Goal: Information Seeking & Learning: Find specific fact

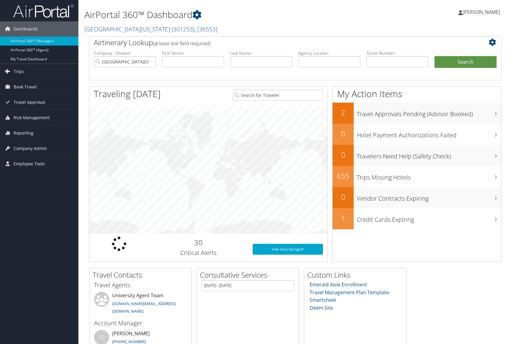
click at [130, 28] on link "University of Alabama ( 301253 ) , [ 36553 ]" at bounding box center [150, 29] width 133 height 8
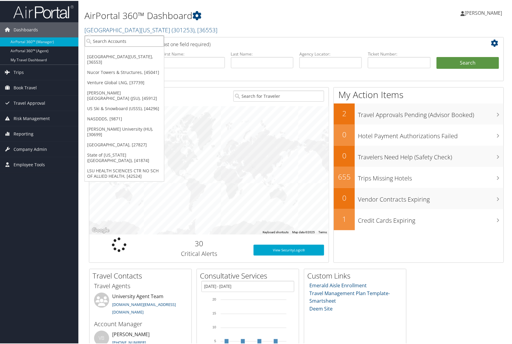
click at [121, 40] on input "search" at bounding box center [124, 40] width 79 height 11
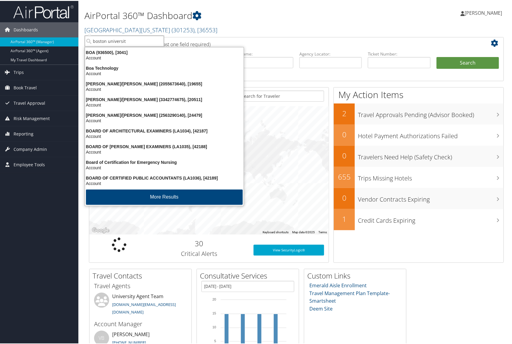
type input "boston university"
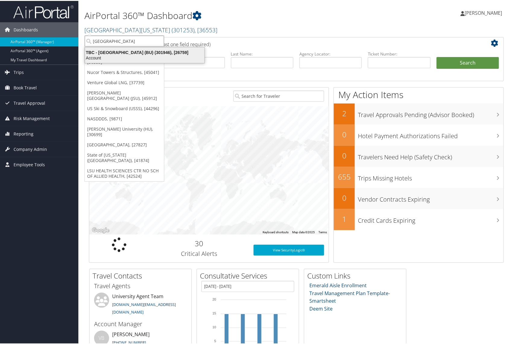
click at [121, 53] on div "TBC - Boston University (BU) (301946), [26759]" at bounding box center [144, 51] width 127 height 5
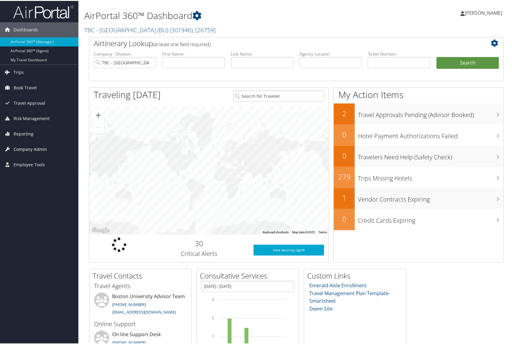
click at [30, 145] on span "Company Admin" at bounding box center [30, 148] width 33 height 15
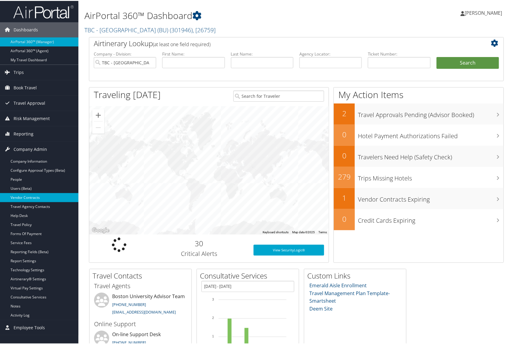
click at [33, 197] on link "Vendor Contracts" at bounding box center [39, 196] width 78 height 9
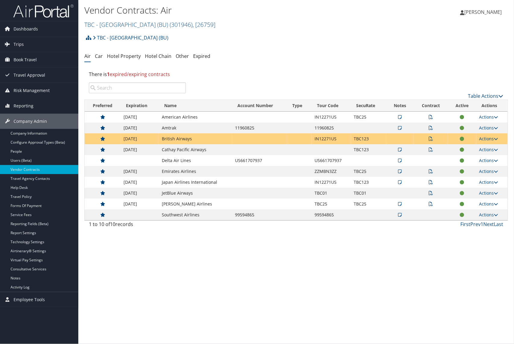
click at [250, 274] on div "Vendor Contracts: Air TBC - [GEOGRAPHIC_DATA] (BU) ( 301946 ) , [ 26759 ] TBC -…" at bounding box center [296, 172] width 436 height 344
click at [431, 116] on icon at bounding box center [431, 117] width 4 height 4
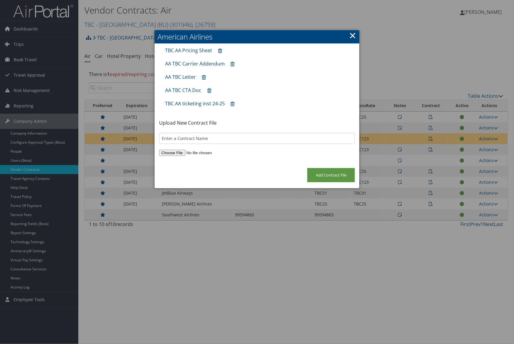
click at [353, 38] on link "×" at bounding box center [352, 35] width 7 height 12
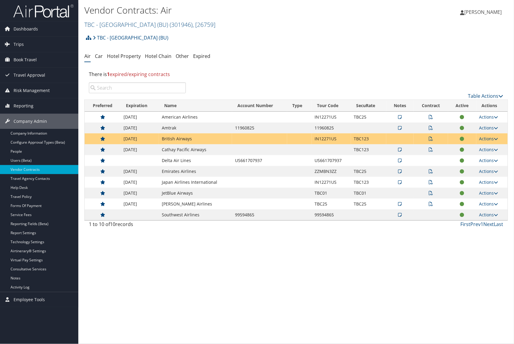
click at [432, 138] on icon at bounding box center [431, 139] width 4 height 4
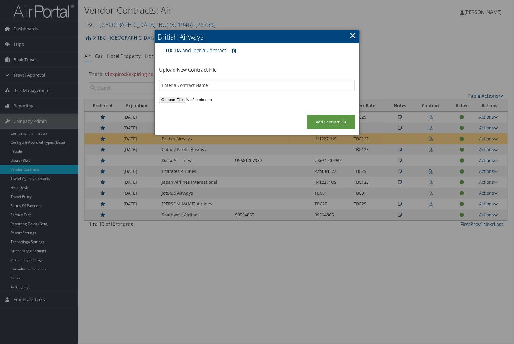
click at [210, 49] on link "TBC BA and Iberia Contract" at bounding box center [195, 50] width 61 height 7
click at [353, 36] on link "×" at bounding box center [352, 35] width 7 height 12
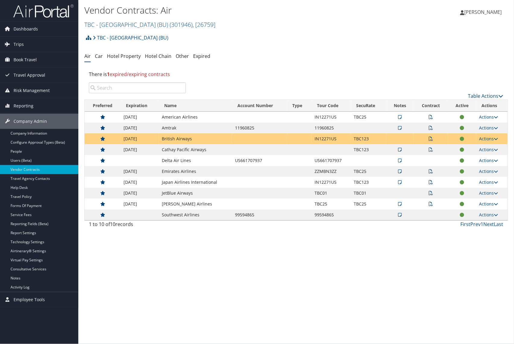
click at [432, 118] on icon at bounding box center [431, 117] width 4 height 4
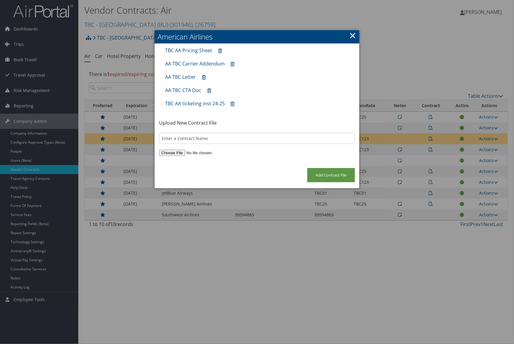
click at [350, 37] on link "×" at bounding box center [352, 35] width 7 height 12
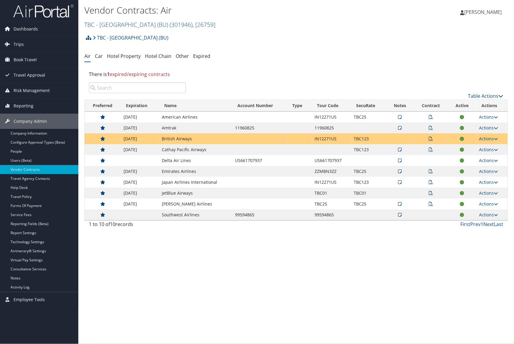
click at [432, 149] on icon at bounding box center [431, 149] width 4 height 4
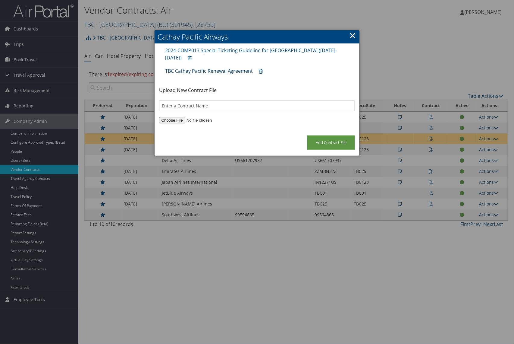
click at [217, 68] on link "TBC Cathay Pacific Renewal Agreement" at bounding box center [209, 71] width 88 height 7
click at [353, 33] on link "×" at bounding box center [352, 35] width 7 height 12
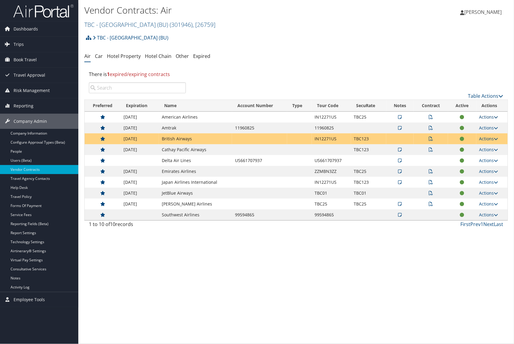
click at [497, 118] on icon at bounding box center [497, 117] width 4 height 4
click at [439, 262] on div "Vendor Contracts: Air TBC - [GEOGRAPHIC_DATA] (BU) ( 301946 ) , [ 26759 ] TBC -…" at bounding box center [296, 172] width 436 height 344
click at [496, 139] on icon at bounding box center [497, 139] width 4 height 4
click at [481, 147] on link "View Contracts" at bounding box center [477, 148] width 40 height 10
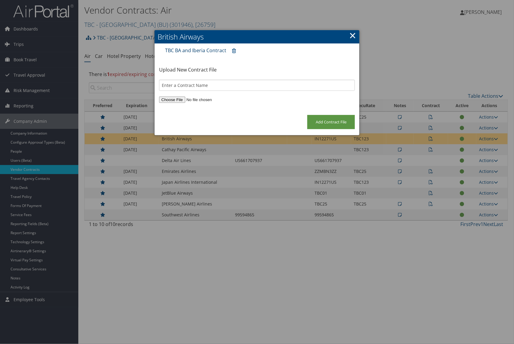
click at [210, 49] on link "TBC BA and Iberia Contract" at bounding box center [195, 50] width 61 height 7
click at [352, 33] on link "×" at bounding box center [352, 35] width 7 height 12
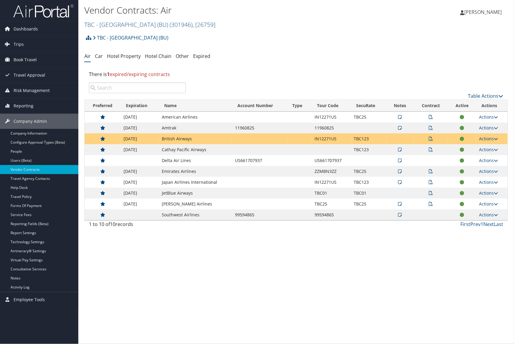
click at [176, 128] on td "Amtrak" at bounding box center [195, 127] width 73 height 11
click at [179, 128] on td "Amtrak" at bounding box center [195, 127] width 73 height 11
click at [193, 139] on td "British Airways" at bounding box center [195, 138] width 73 height 11
drag, startPoint x: 148, startPoint y: 139, endPoint x: 125, endPoint y: 143, distance: 23.3
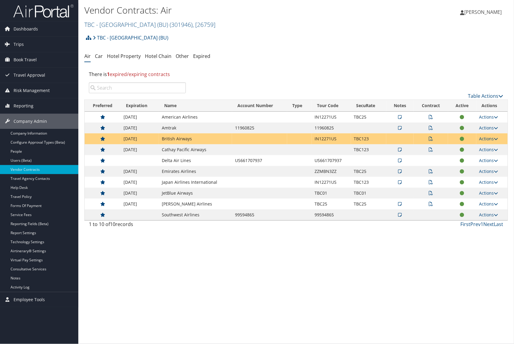
click at [125, 143] on td "[DATE]" at bounding box center [140, 138] width 38 height 11
click at [431, 139] on icon at bounding box center [431, 139] width 4 height 4
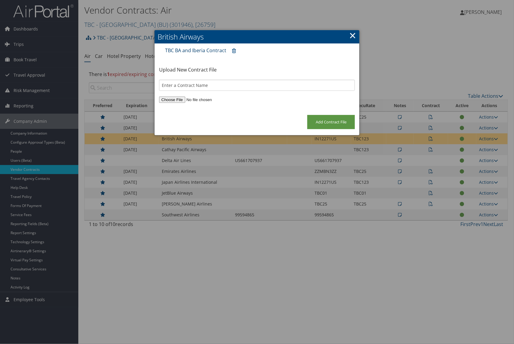
click at [207, 49] on link "TBC BA and Iberia Contract" at bounding box center [195, 50] width 61 height 7
click at [352, 36] on link "×" at bounding box center [352, 35] width 7 height 12
